Goal: Task Accomplishment & Management: Manage account settings

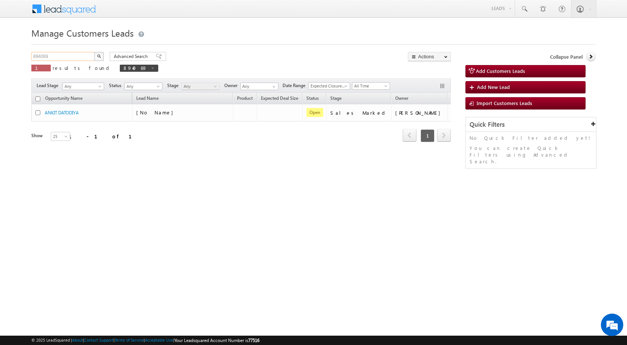
click at [35, 58] on input "894069" at bounding box center [63, 56] width 64 height 9
paste input "897907"
drag, startPoint x: 70, startPoint y: 58, endPoint x: 7, endPoint y: 57, distance: 63.1
click at [7, 57] on body "Menu [PERSON_NAME] sitar a6@ks erve." at bounding box center [313, 106] width 627 height 212
paste input "97907"
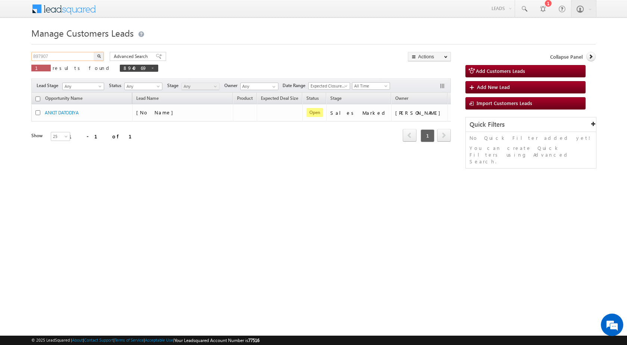
click at [42, 56] on input "897907" at bounding box center [63, 56] width 64 height 9
paste input "text"
type input "897907"
click at [94, 52] on button "button" at bounding box center [99, 56] width 10 height 9
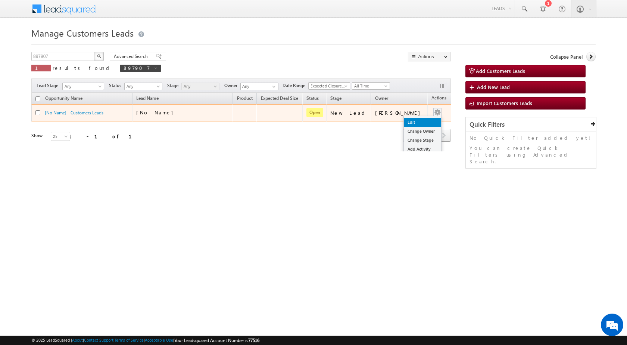
click at [418, 120] on link "Edit" at bounding box center [422, 122] width 37 height 9
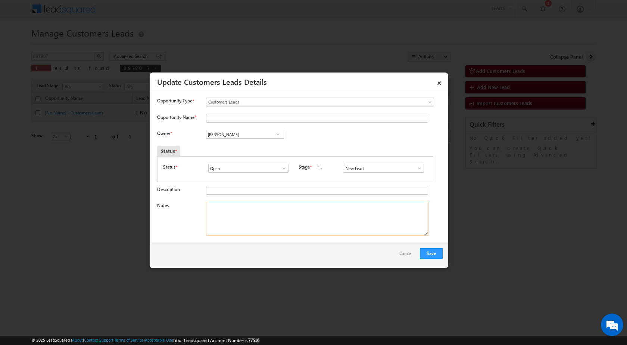
click at [248, 212] on textarea "Notes" at bounding box center [317, 219] width 223 height 34
paste textarea "897907 / ASHOK KUMAR / 9045140319 / P + C / ALIGARH TO 202001 / PLOT VALUE - 8 …"
type textarea "897907 / ASHOK KUMAR / 9045140319 / P + C / ALIGARH TO 202001 / PLOT VALUE - 8 …"
click at [237, 136] on input "Vikas Halwai" at bounding box center [245, 134] width 78 height 9
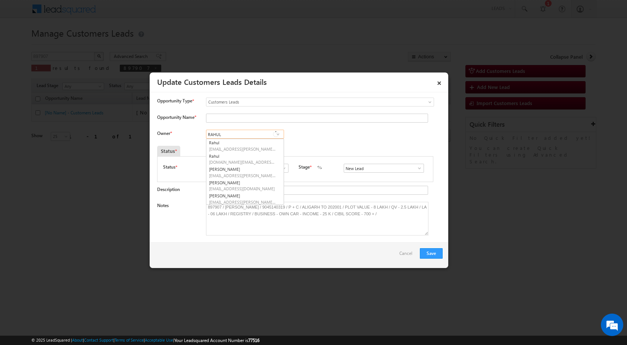
type input "RAHUL"
paste input "rahul.kumar1@sgrlimited.in"
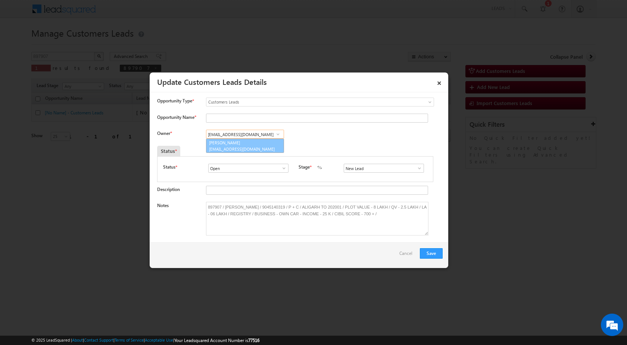
click at [237, 145] on link "Rahul Kumar rahul.kumar1@sgrlimited.in" at bounding box center [245, 146] width 78 height 14
type input "[PERSON_NAME]"
click at [416, 168] on span at bounding box center [419, 168] width 7 height 6
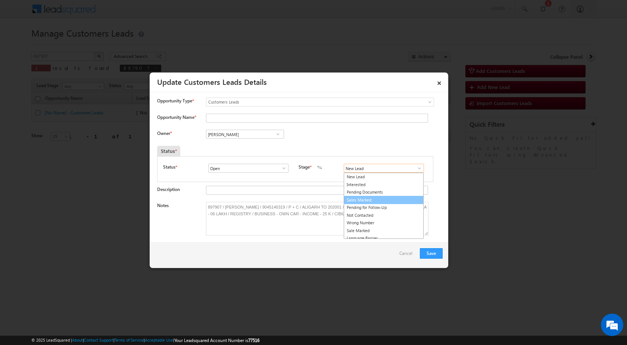
click at [379, 198] on link "Sales Marked" at bounding box center [384, 200] width 80 height 9
type input "Sales Marked"
drag, startPoint x: 223, startPoint y: 206, endPoint x: 253, endPoint y: 208, distance: 30.7
click at [253, 208] on textarea "897907 / ASHOK KUMAR / 9045140319 / P + C / ALIGARH TO 202001 / PLOT VALUE - 8 …" at bounding box center [317, 219] width 223 height 34
click at [216, 118] on input "Opportunity Name *" at bounding box center [317, 117] width 222 height 9
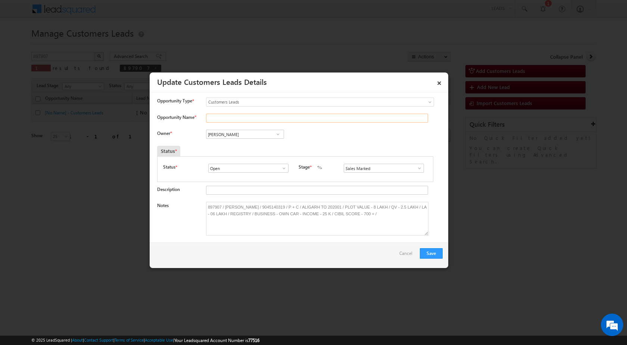
paste input "[PERSON_NAME]"
type input "[PERSON_NAME]"
click at [433, 251] on button "Save" at bounding box center [431, 253] width 23 height 10
